Goal: Task Accomplishment & Management: Complete application form

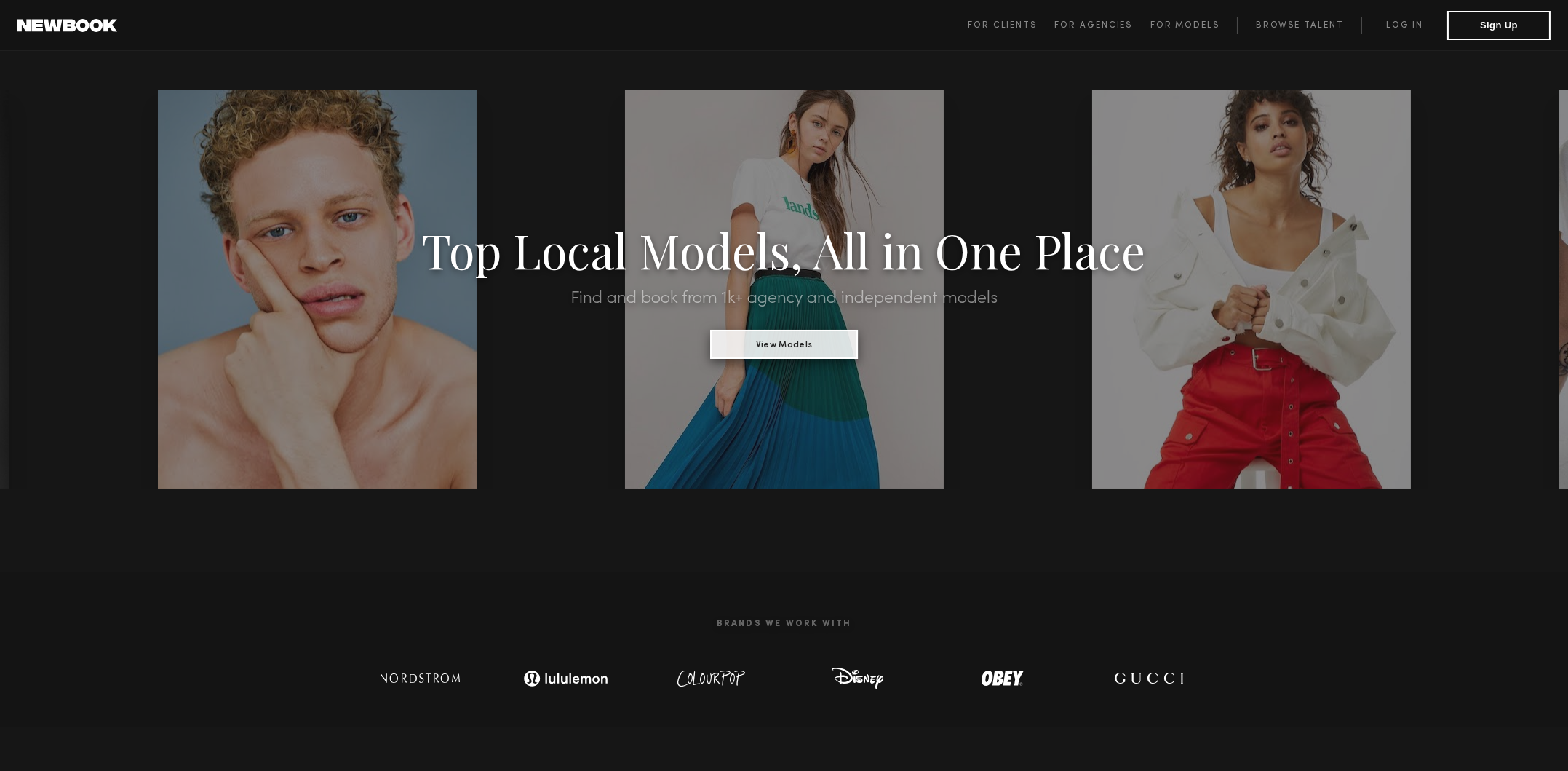
click at [784, 355] on button "View Models" at bounding box center [784, 344] width 148 height 29
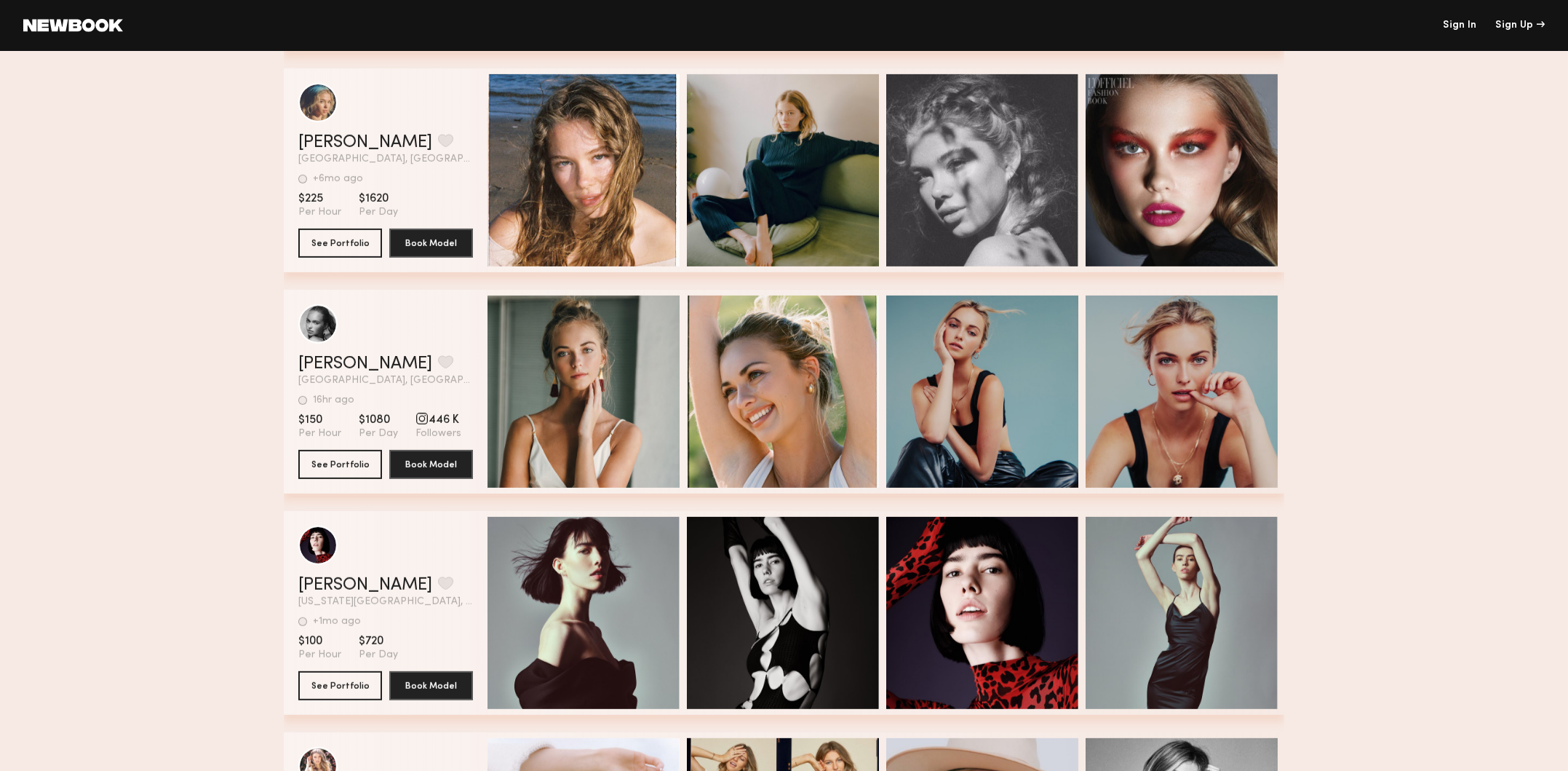
scroll to position [2983, 0]
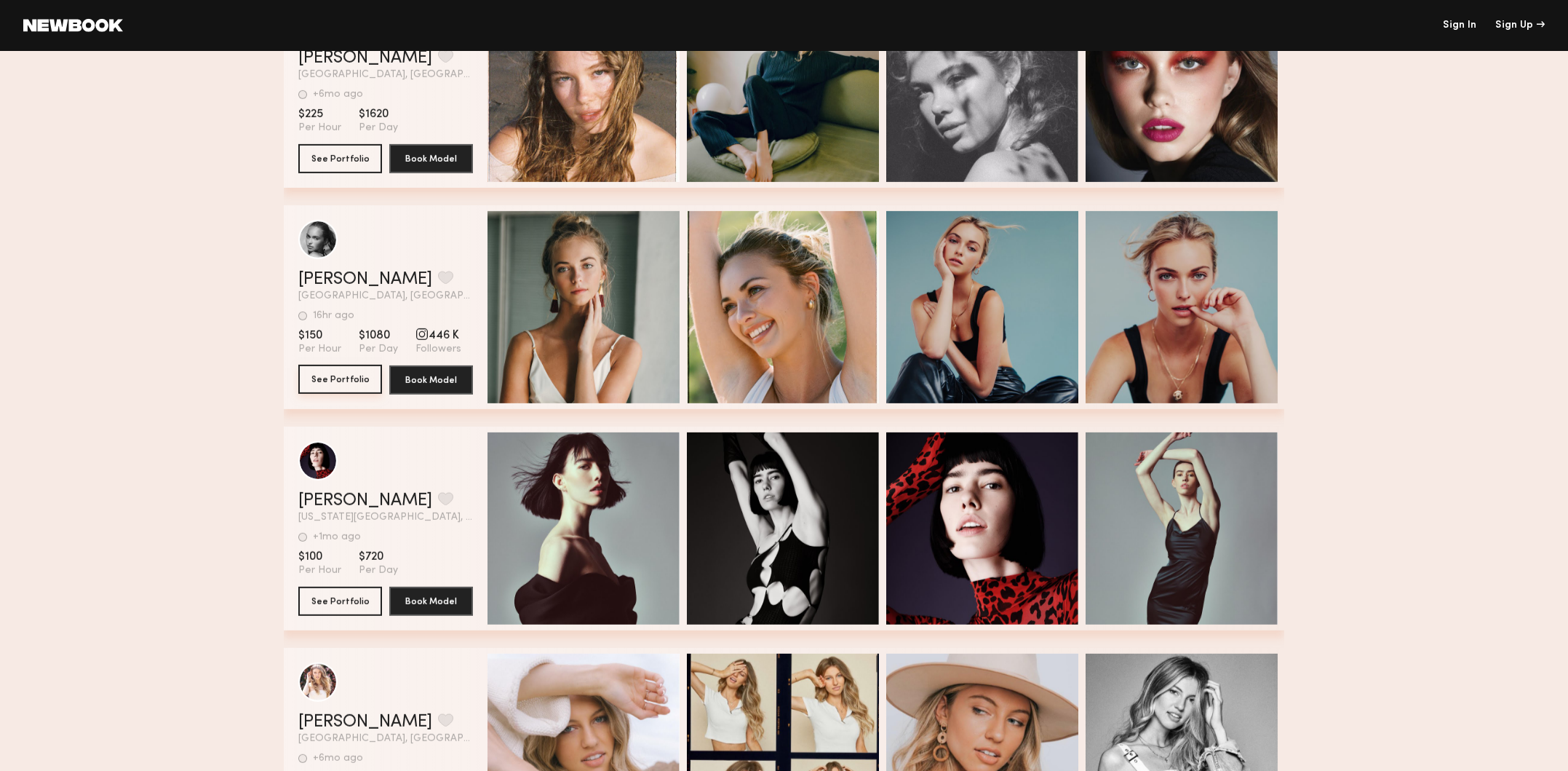
click at [332, 382] on button "See Portfolio" at bounding box center [340, 379] width 83 height 29
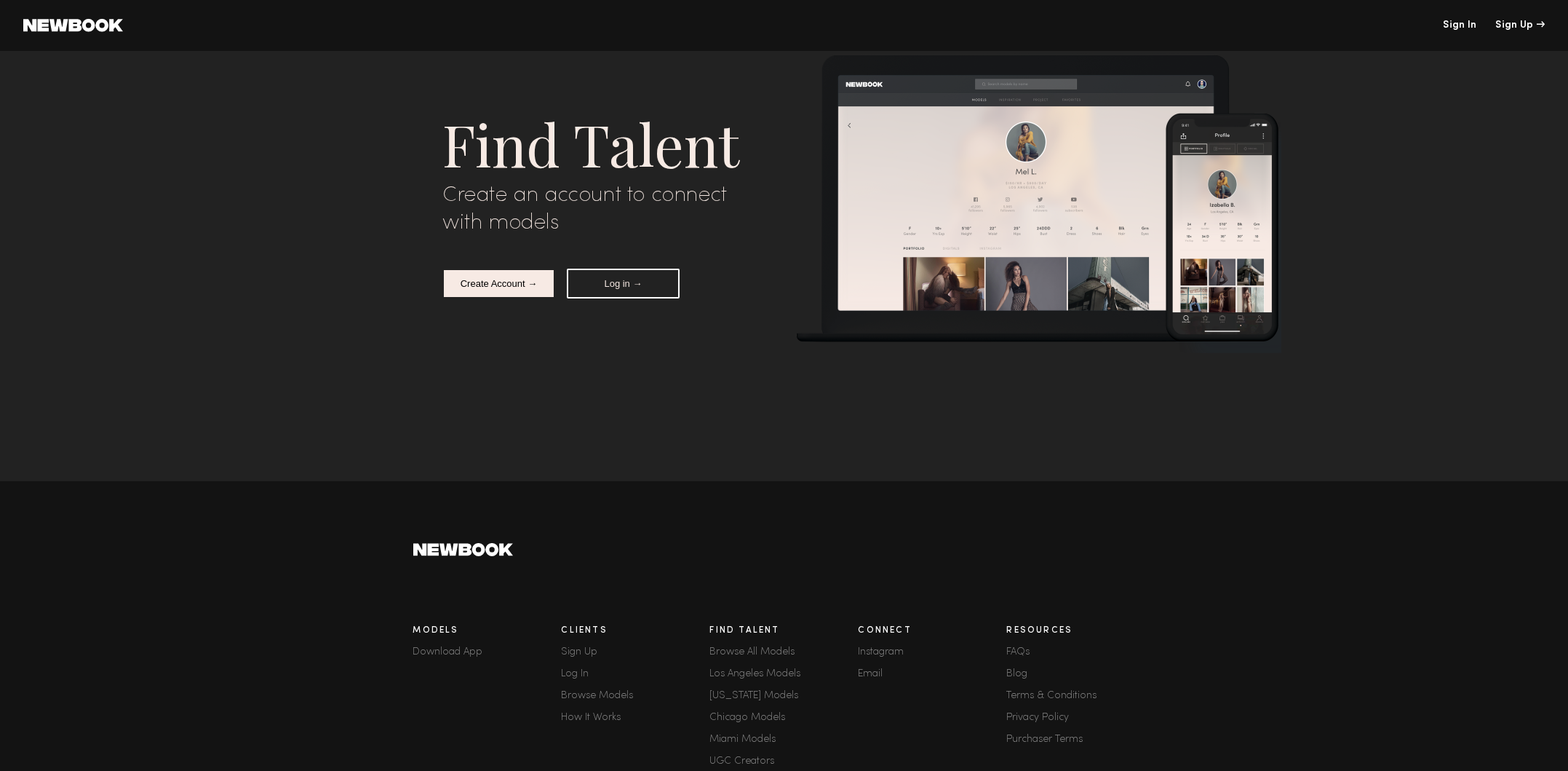
scroll to position [0, 0]
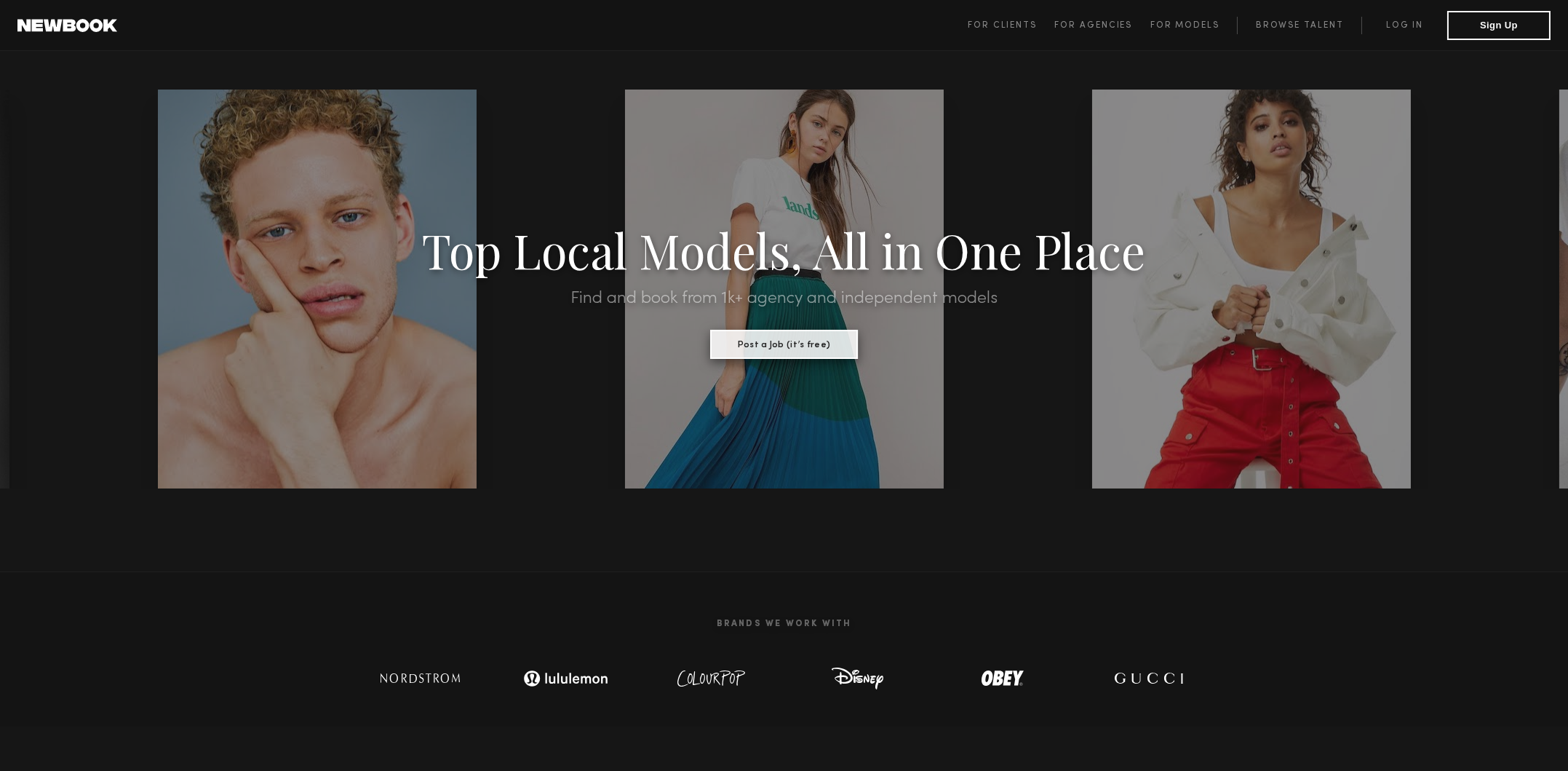
click at [788, 347] on button "Post a Job (it’s free)" at bounding box center [784, 344] width 148 height 29
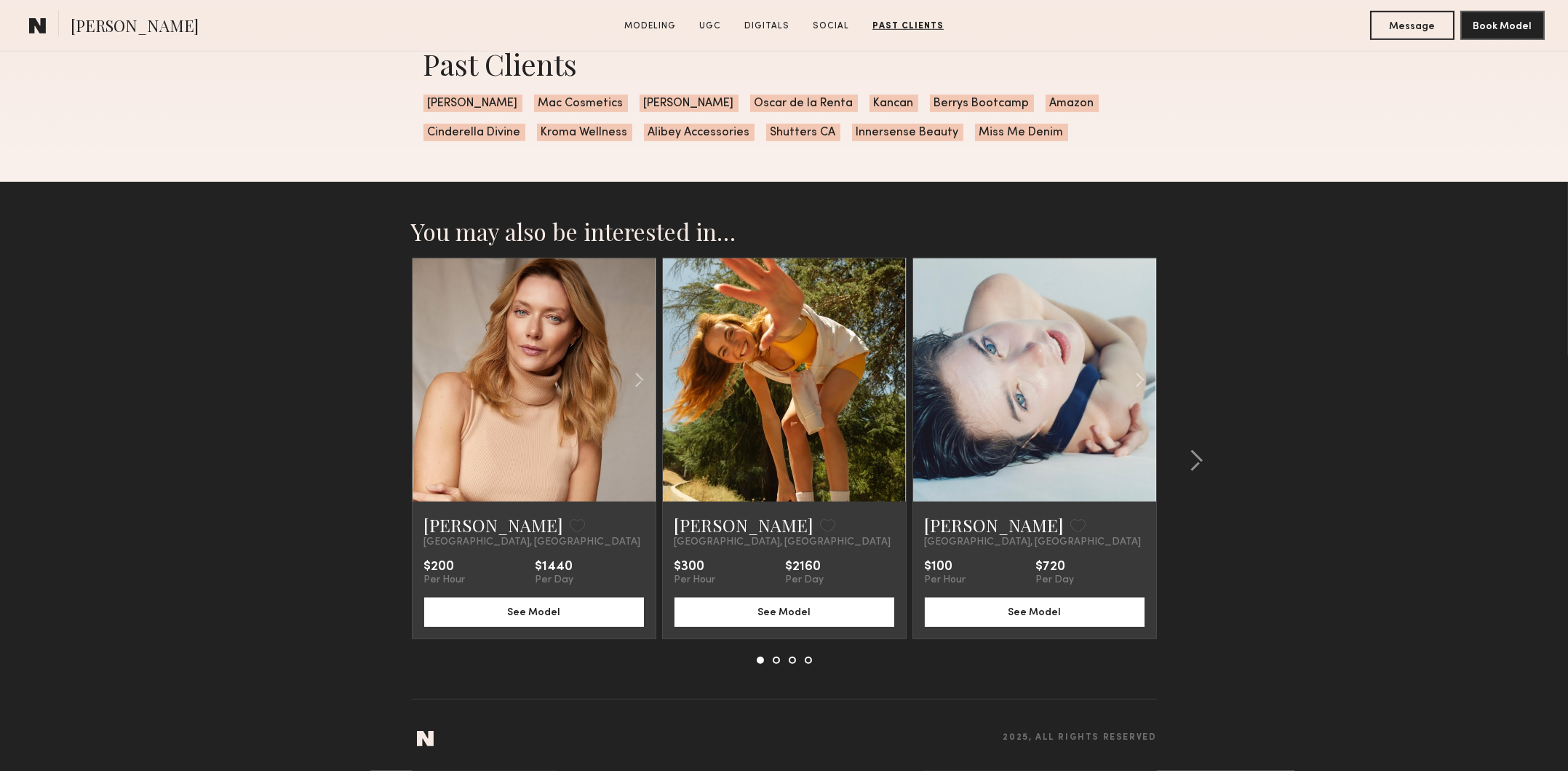
scroll to position [3912, 0]
